Goal: Information Seeking & Learning: Learn about a topic

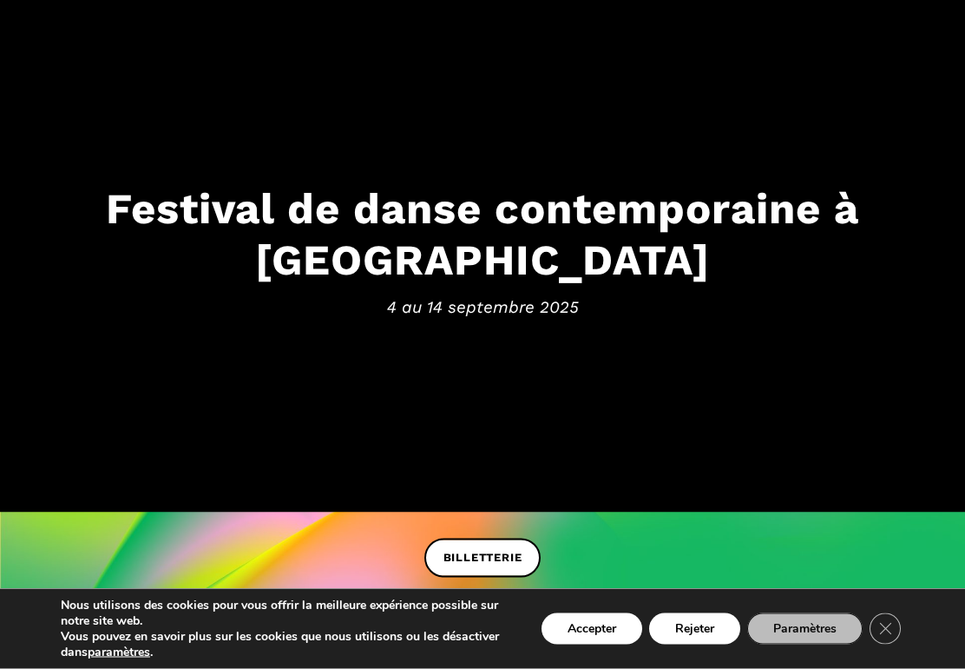
scroll to position [9, 0]
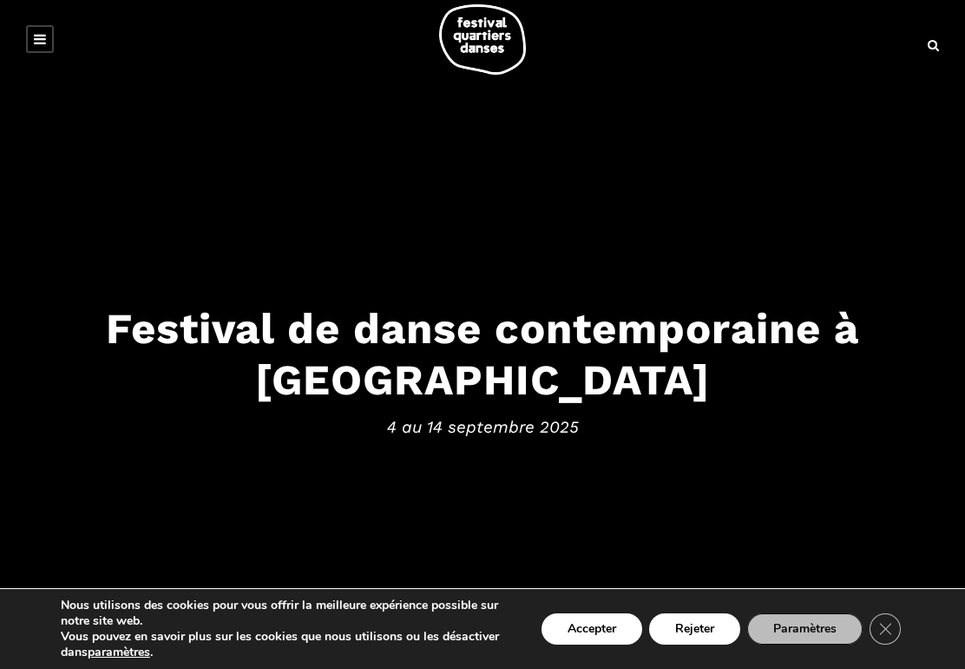
click at [696, 635] on button "Rejeter" at bounding box center [694, 628] width 91 height 31
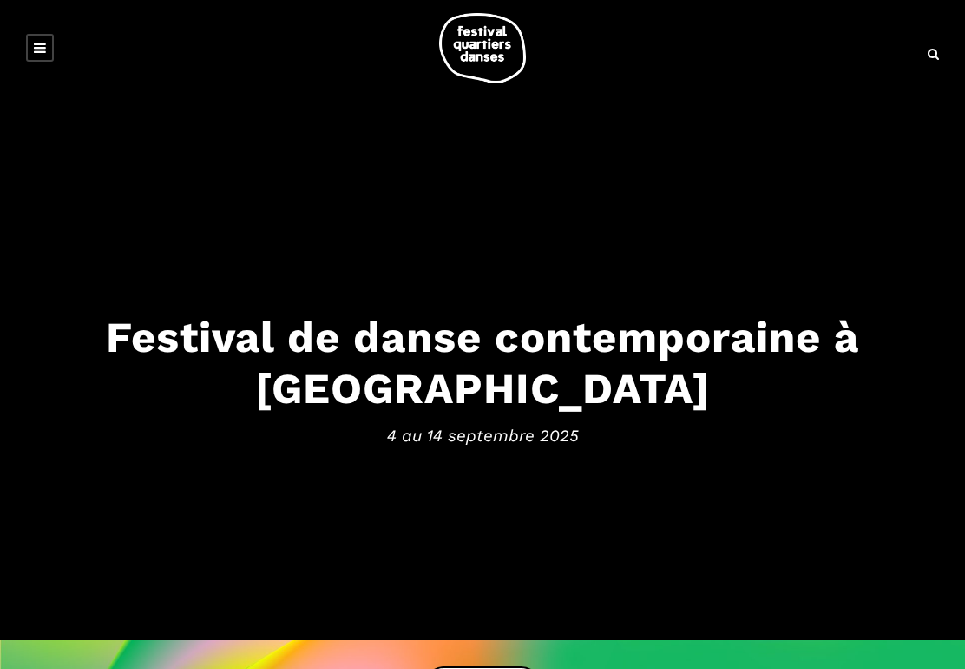
scroll to position [9, 0]
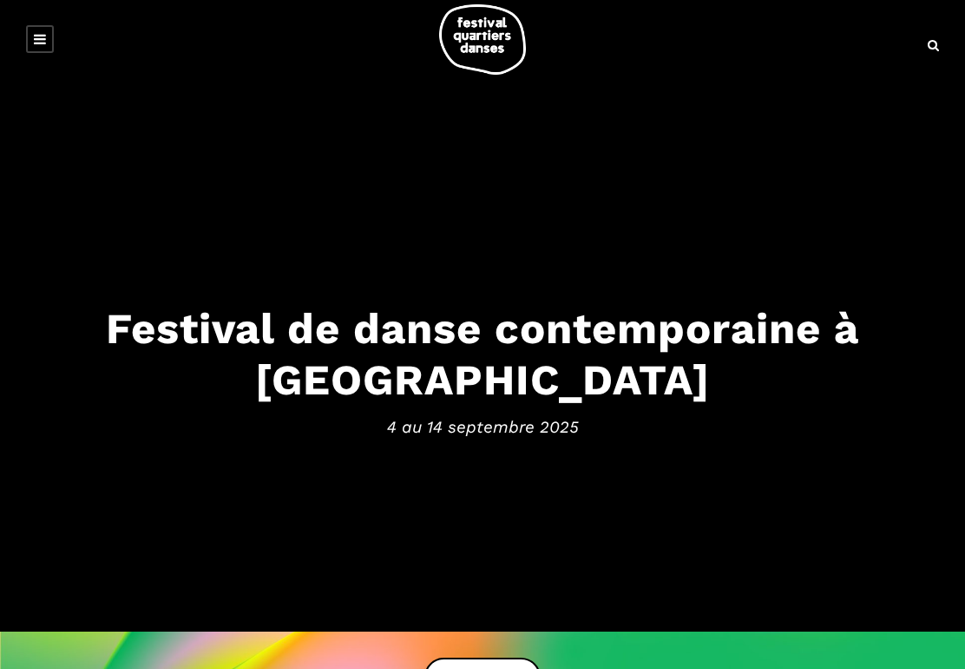
click at [48, 37] on link at bounding box center [40, 39] width 28 height 28
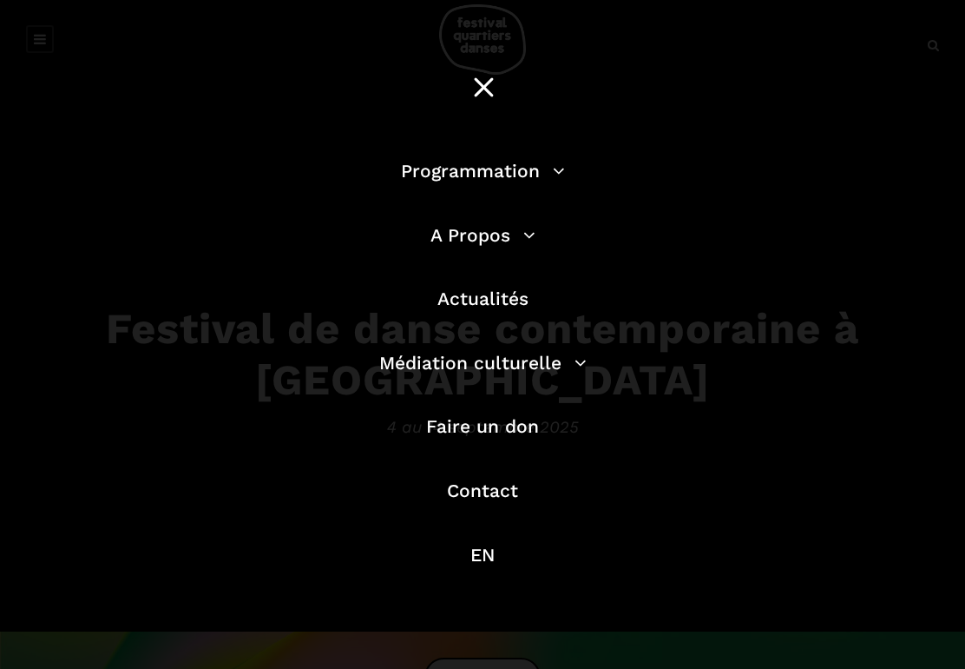
click at [486, 80] on div at bounding box center [483, 88] width 42 height 46
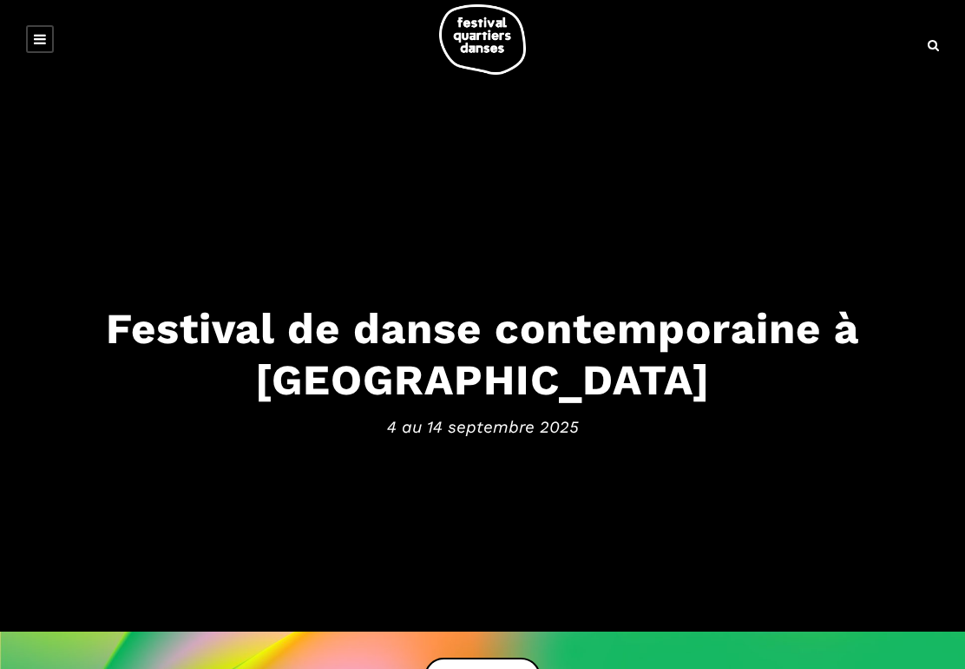
click at [37, 38] on icon at bounding box center [40, 39] width 12 height 14
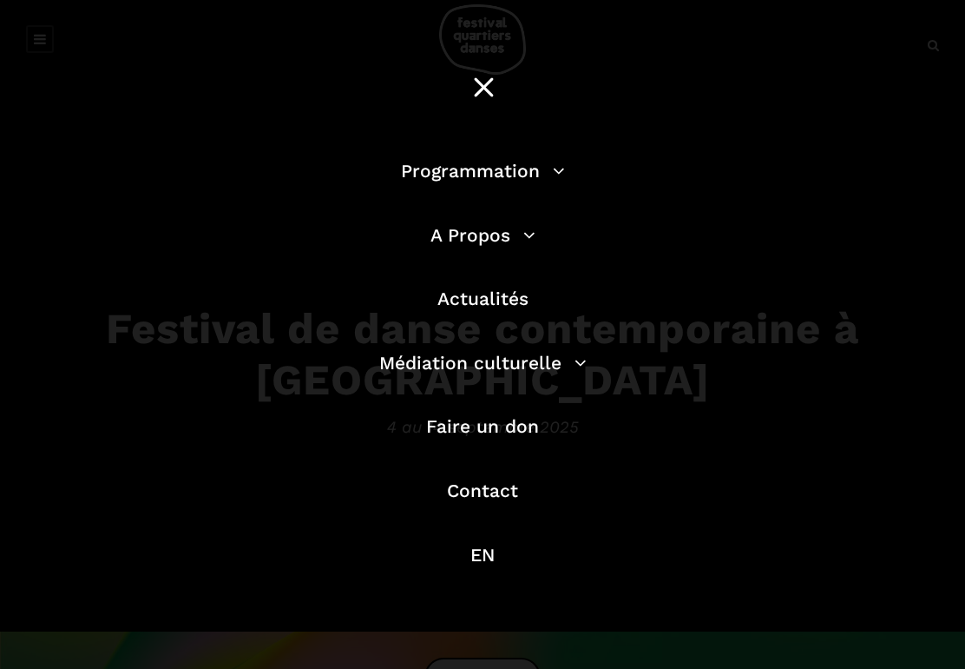
click at [524, 175] on link "Programmation" at bounding box center [483, 171] width 164 height 22
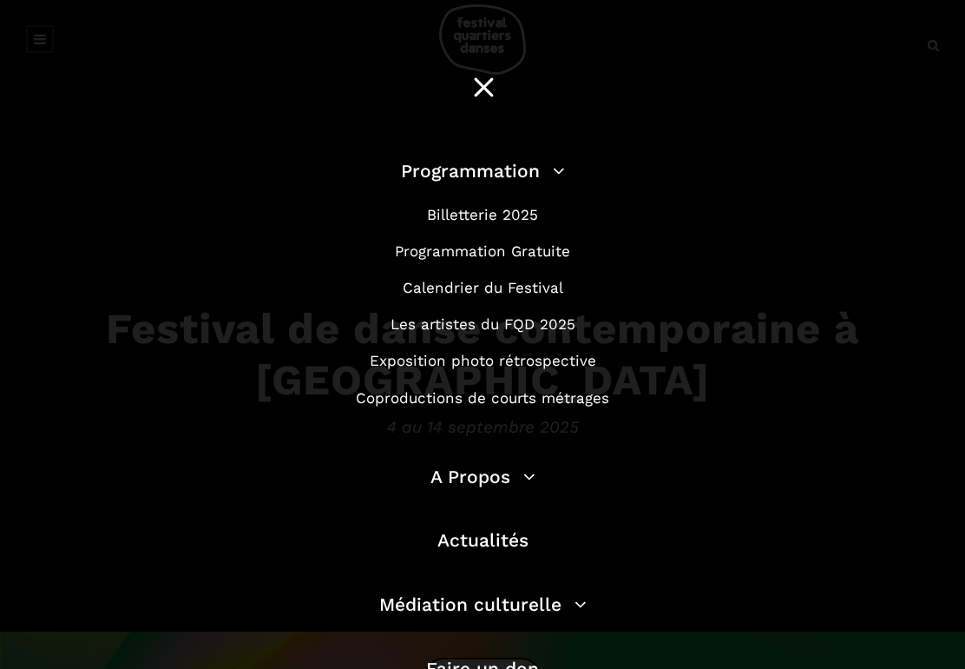
click at [550, 252] on link "Programmation Gratuite" at bounding box center [482, 250] width 175 height 17
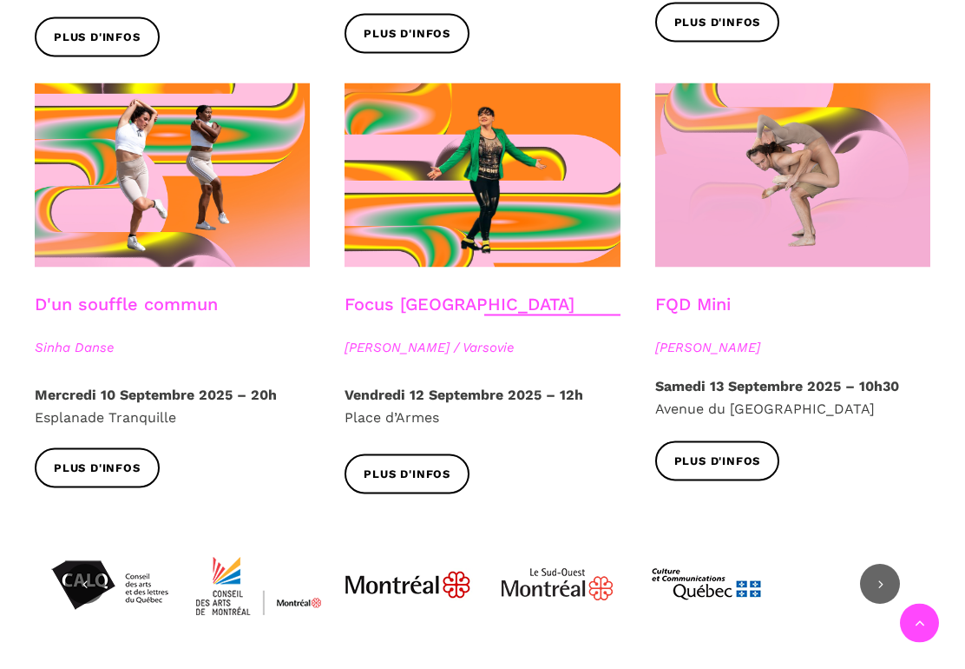
scroll to position [1873, 0]
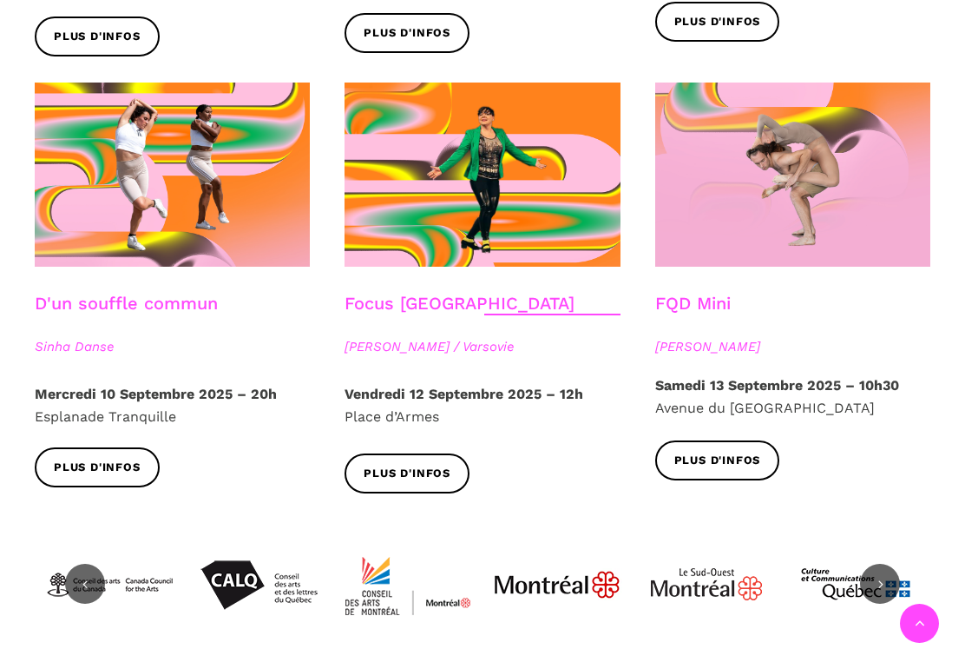
click at [764, 440] on link "Plus d'infos" at bounding box center [718, 459] width 125 height 39
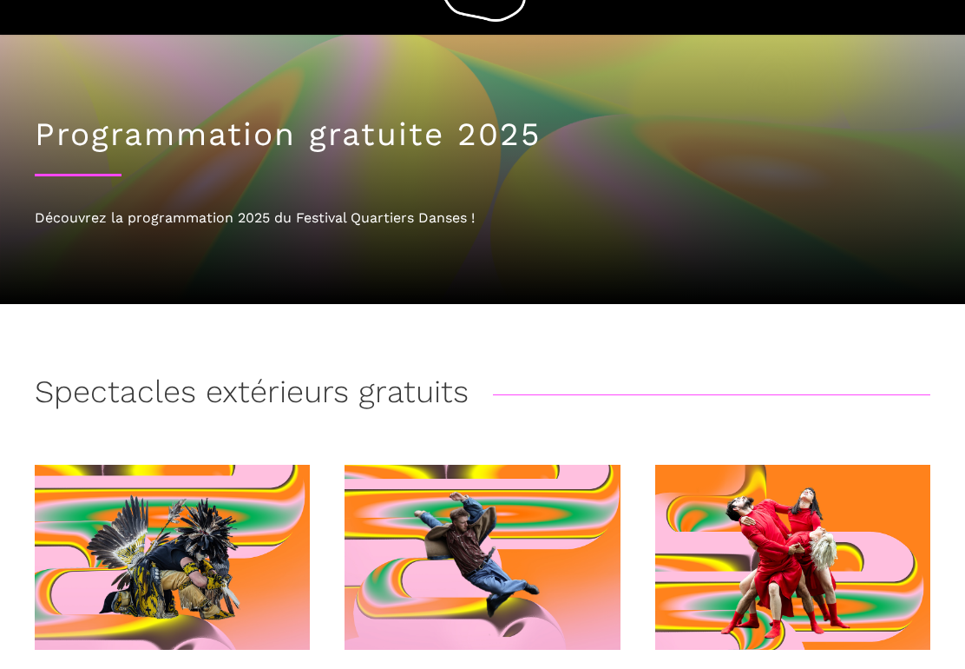
scroll to position [0, 0]
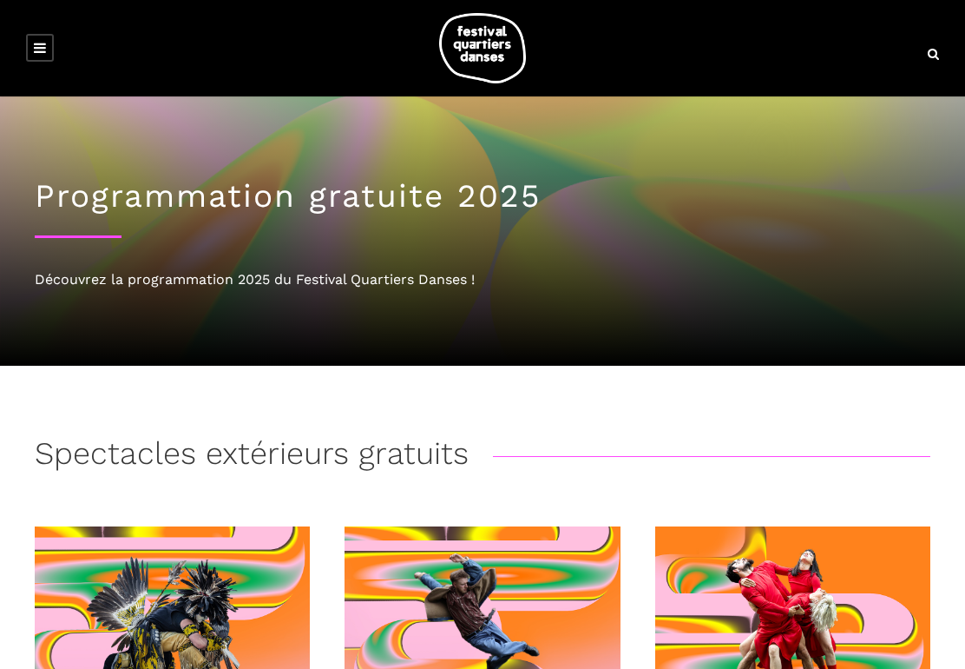
click at [42, 50] on icon at bounding box center [40, 48] width 12 height 14
